Goal: Contribute content: Add original content to the website for others to see

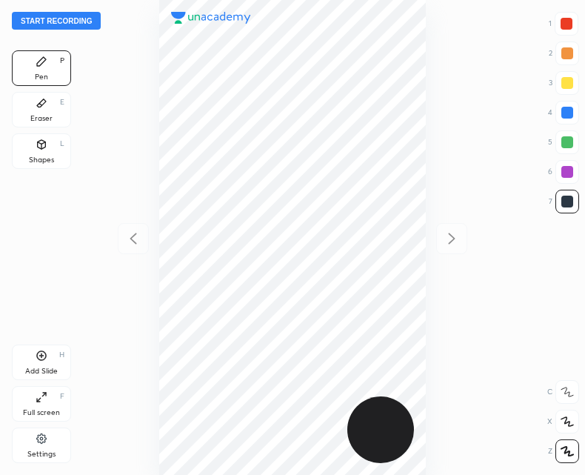
scroll to position [475, 348]
click at [44, 23] on button "Start recording" at bounding box center [56, 21] width 89 height 18
click at [29, 144] on div "Shapes L" at bounding box center [41, 151] width 59 height 36
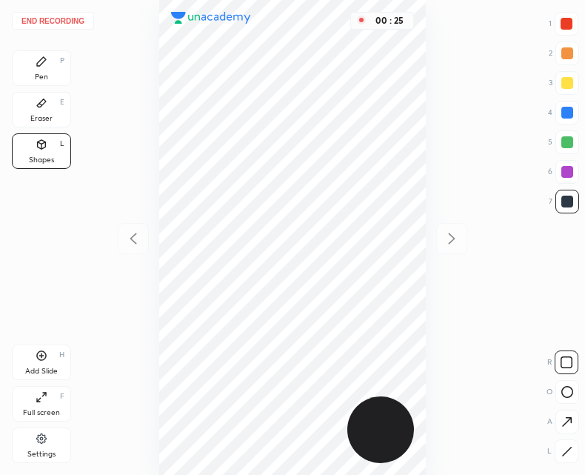
click at [44, 55] on div "Pen P" at bounding box center [41, 68] width 59 height 36
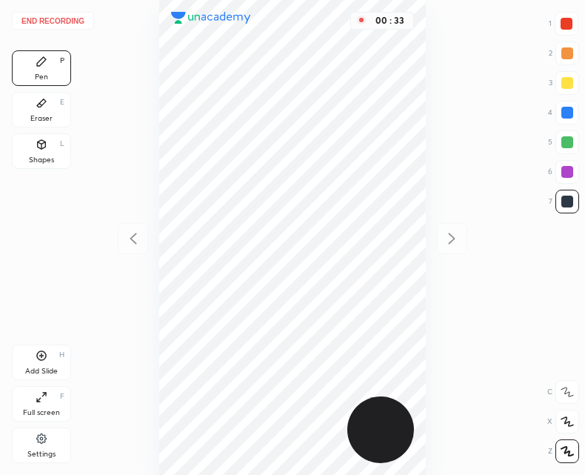
click at [50, 157] on div "Shapes" at bounding box center [41, 159] width 25 height 7
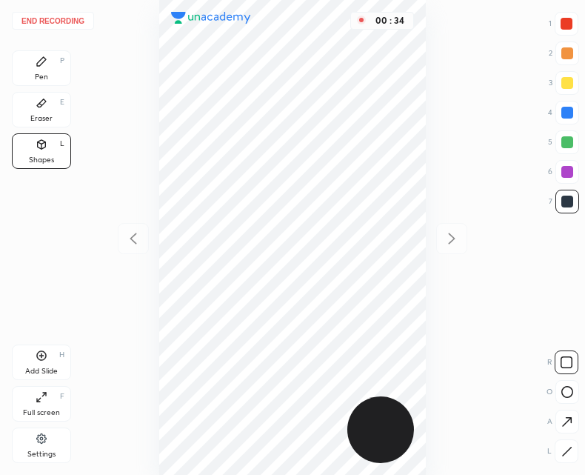
click at [572, 463] on div "End recording 1 2 3 4 5 6 7 R O A L C X Z Erase all C X Z Pen P Eraser E Shapes…" at bounding box center [292, 237] width 585 height 475
click at [572, 460] on div at bounding box center [567, 451] width 24 height 24
click at [50, 67] on div "Pen P" at bounding box center [41, 68] width 59 height 36
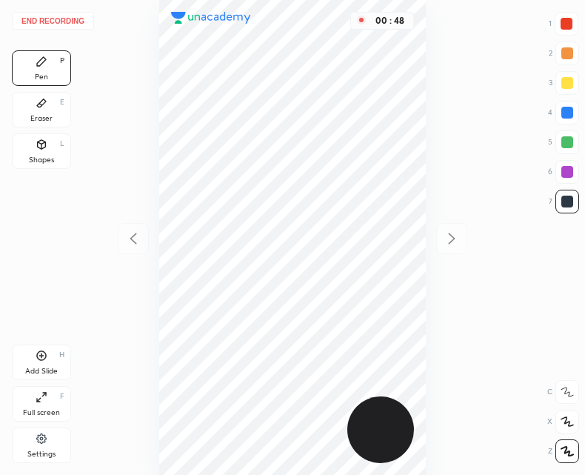
click at [47, 158] on div "Shapes" at bounding box center [41, 159] width 25 height 7
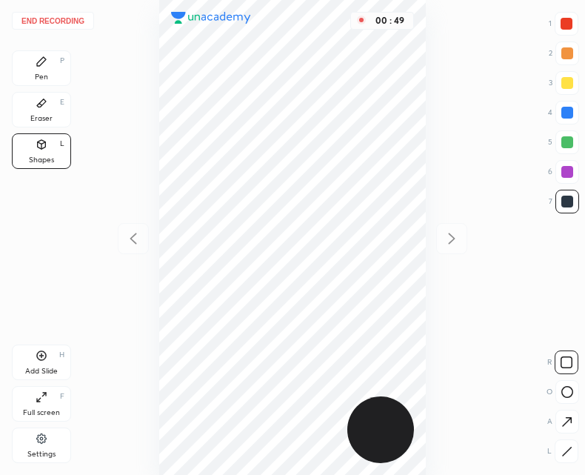
click at [564, 448] on icon at bounding box center [566, 451] width 11 height 11
click at [47, 78] on div "Pen" at bounding box center [41, 76] width 13 height 7
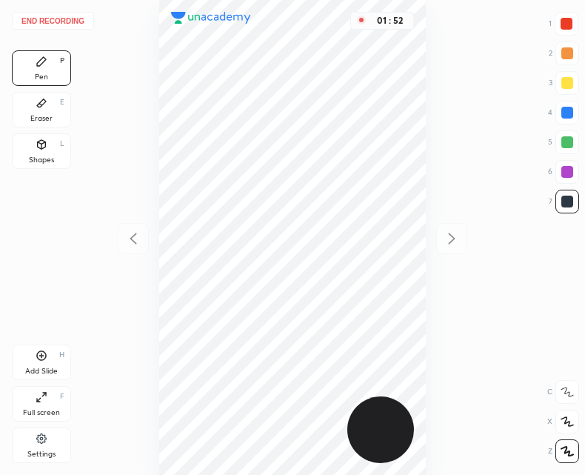
click at [70, 365] on div "Add Slide H" at bounding box center [41, 362] width 59 height 36
click at [130, 234] on icon at bounding box center [133, 239] width 18 height 18
click at [446, 244] on icon at bounding box center [452, 239] width 18 height 18
click at [136, 238] on icon at bounding box center [133, 239] width 18 height 18
click at [450, 240] on icon at bounding box center [452, 239] width 18 height 18
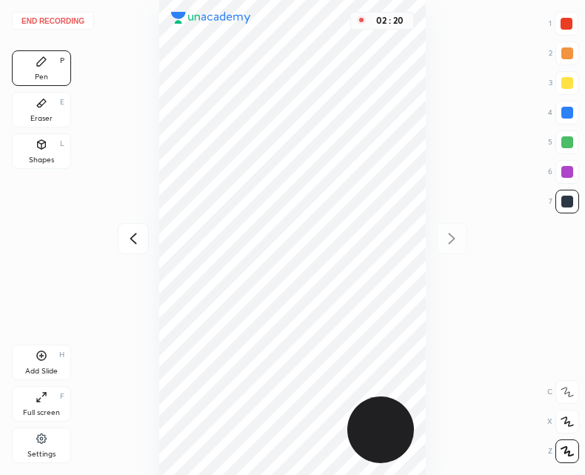
click at [141, 233] on icon at bounding box center [133, 239] width 18 height 18
click at [138, 233] on div "02 : 21" at bounding box center [292, 237] width 348 height 475
click at [455, 244] on icon at bounding box center [452, 239] width 18 height 18
click at [127, 248] on div at bounding box center [133, 238] width 31 height 31
click at [459, 246] on icon at bounding box center [452, 239] width 18 height 18
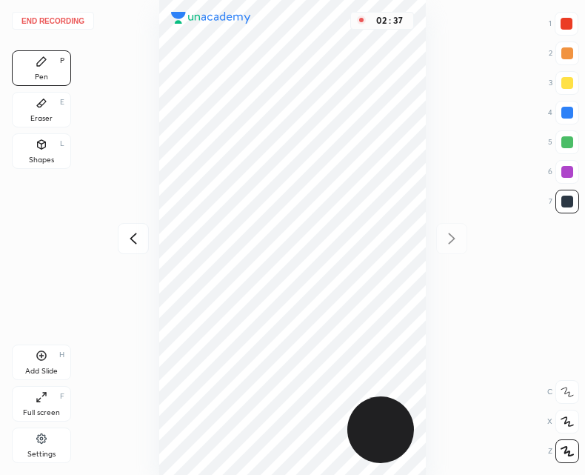
click at [146, 239] on div at bounding box center [133, 238] width 31 height 31
click at [461, 244] on icon at bounding box center [452, 239] width 18 height 18
click at [42, 361] on div "Add Slide H" at bounding box center [41, 362] width 59 height 36
click at [53, 150] on div "Shapes L" at bounding box center [41, 151] width 59 height 36
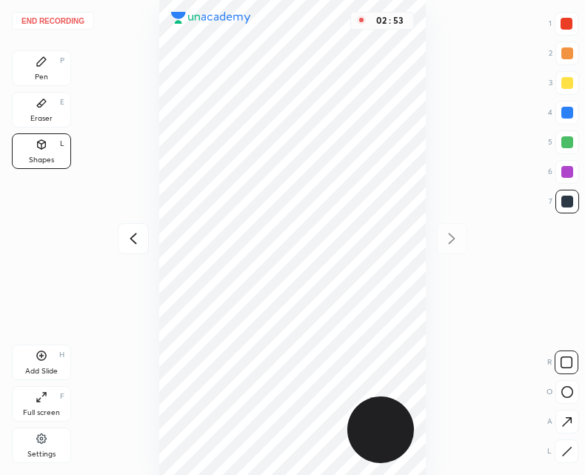
click at [51, 67] on div "Pen P" at bounding box center [41, 68] width 59 height 36
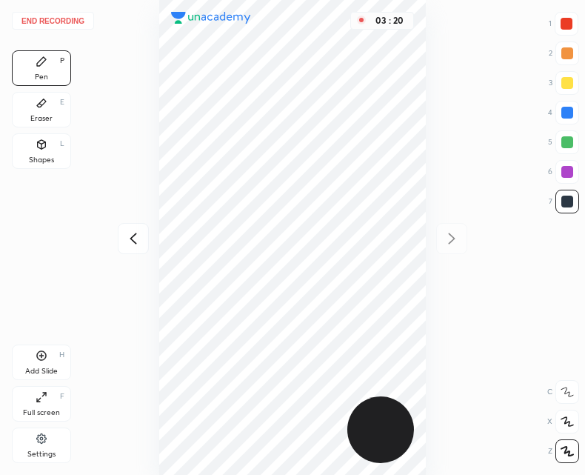
click at [124, 246] on div at bounding box center [133, 238] width 31 height 31
click at [125, 241] on icon at bounding box center [133, 239] width 18 height 18
click at [447, 242] on icon at bounding box center [452, 239] width 18 height 18
click at [445, 246] on icon at bounding box center [452, 239] width 18 height 18
click at [47, 16] on button "End recording" at bounding box center [53, 21] width 82 height 18
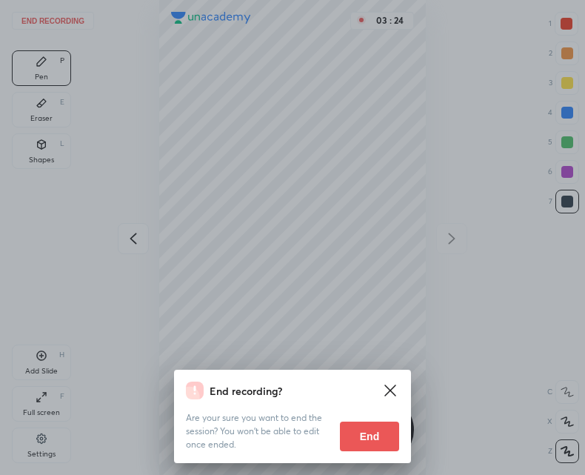
click at [370, 435] on button "End" at bounding box center [369, 436] width 59 height 30
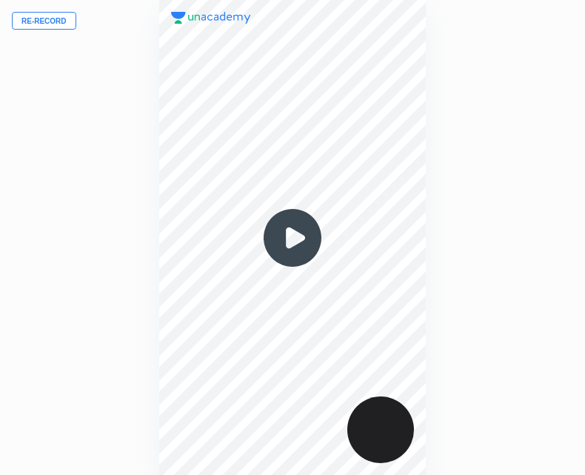
click at [298, 240] on img at bounding box center [292, 237] width 71 height 71
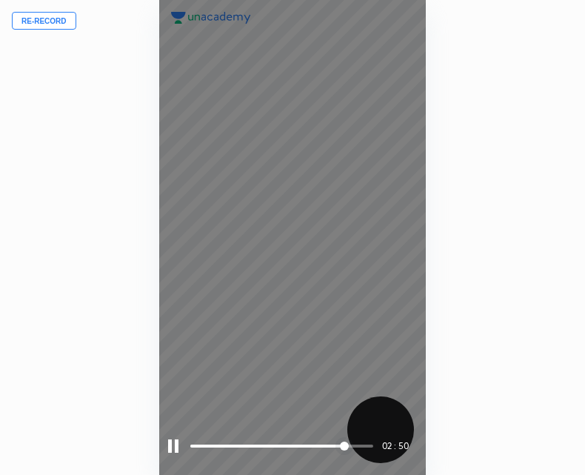
click at [173, 444] on div at bounding box center [173, 445] width 10 height 13
